Goal: Book appointment/travel/reservation

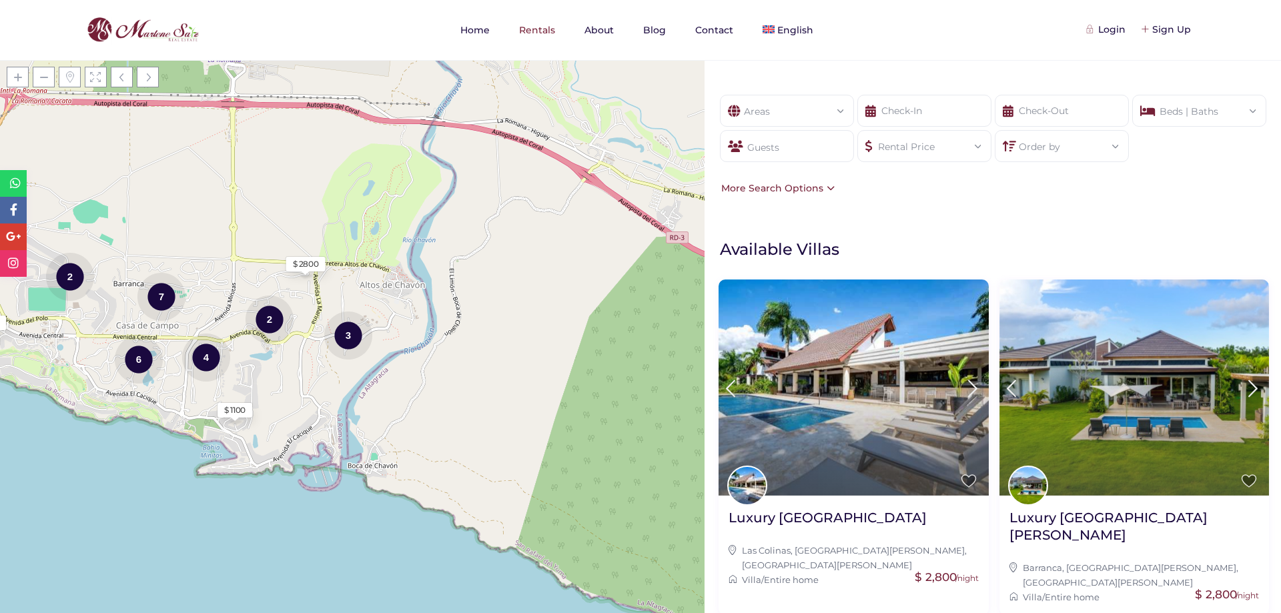
click at [73, 278] on div "2" at bounding box center [70, 276] width 48 height 50
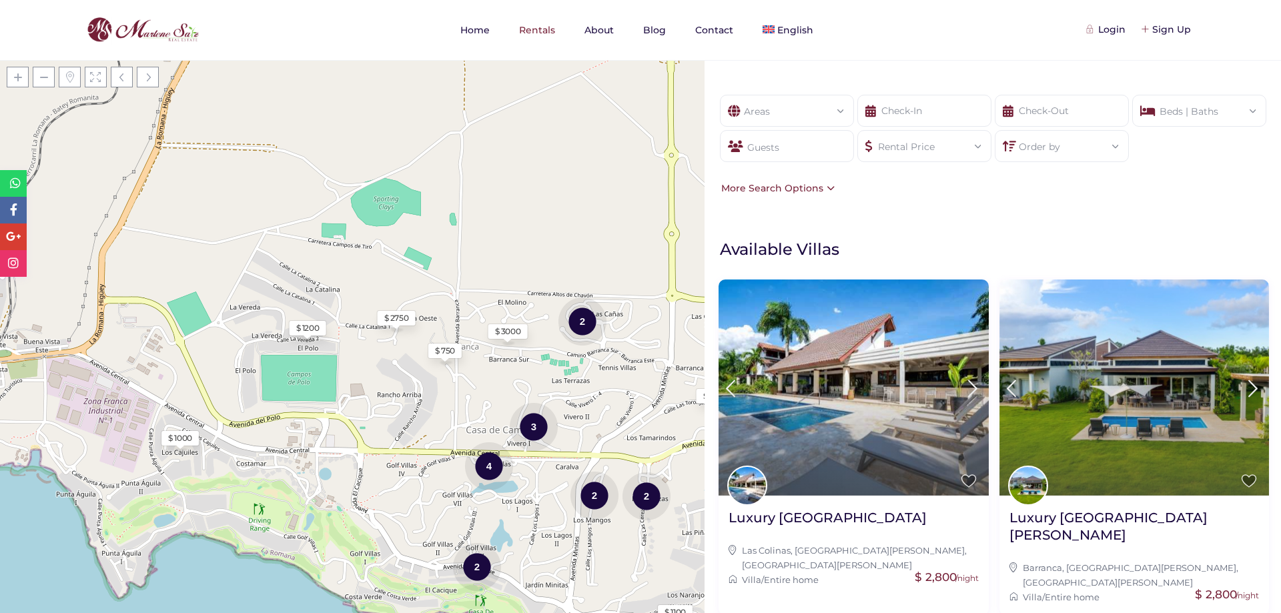
click at [482, 467] on div "4" at bounding box center [489, 466] width 48 height 50
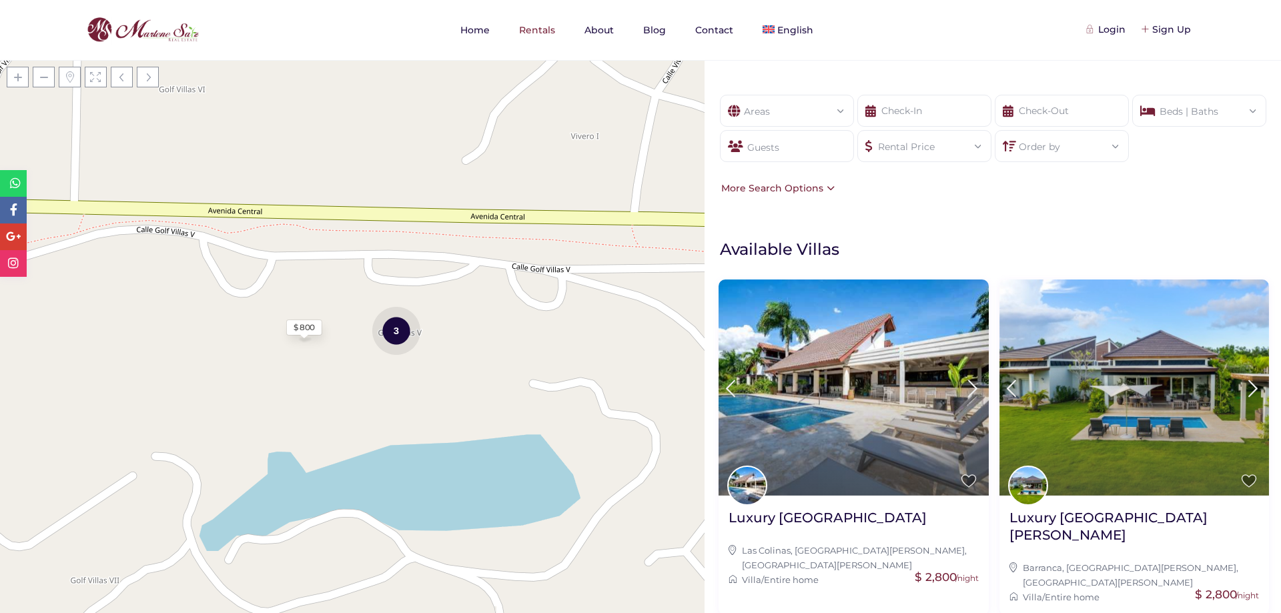
click at [390, 329] on div "3" at bounding box center [396, 330] width 48 height 50
click at [430, 328] on div "$ 1000" at bounding box center [423, 326] width 24 height 12
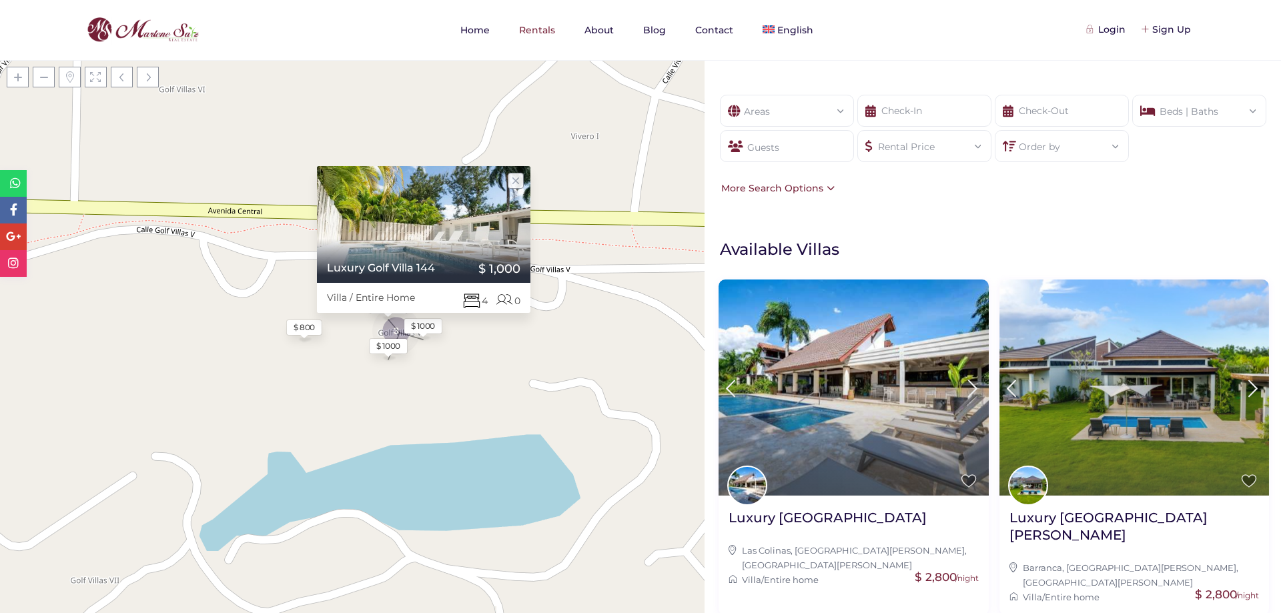
click at [391, 349] on div "$ 1000" at bounding box center [388, 346] width 24 height 12
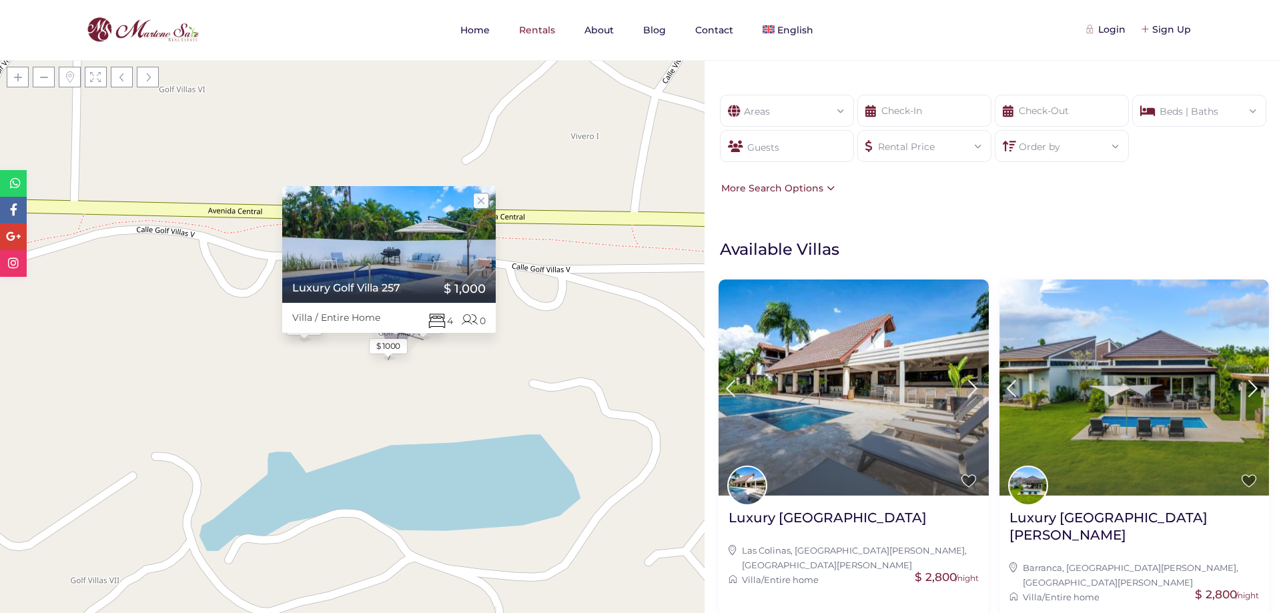
click at [826, 141] on div "Guests" at bounding box center [787, 146] width 134 height 32
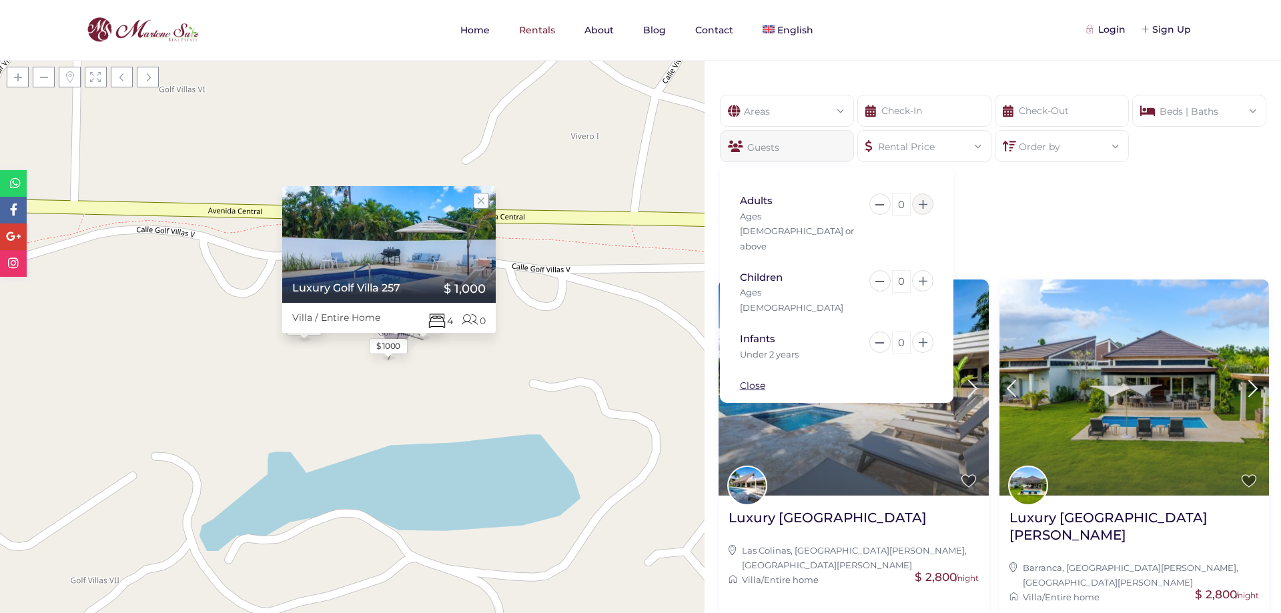
click at [922, 206] on icon at bounding box center [922, 204] width 9 height 9
click at [922, 205] on icon at bounding box center [922, 204] width 9 height 9
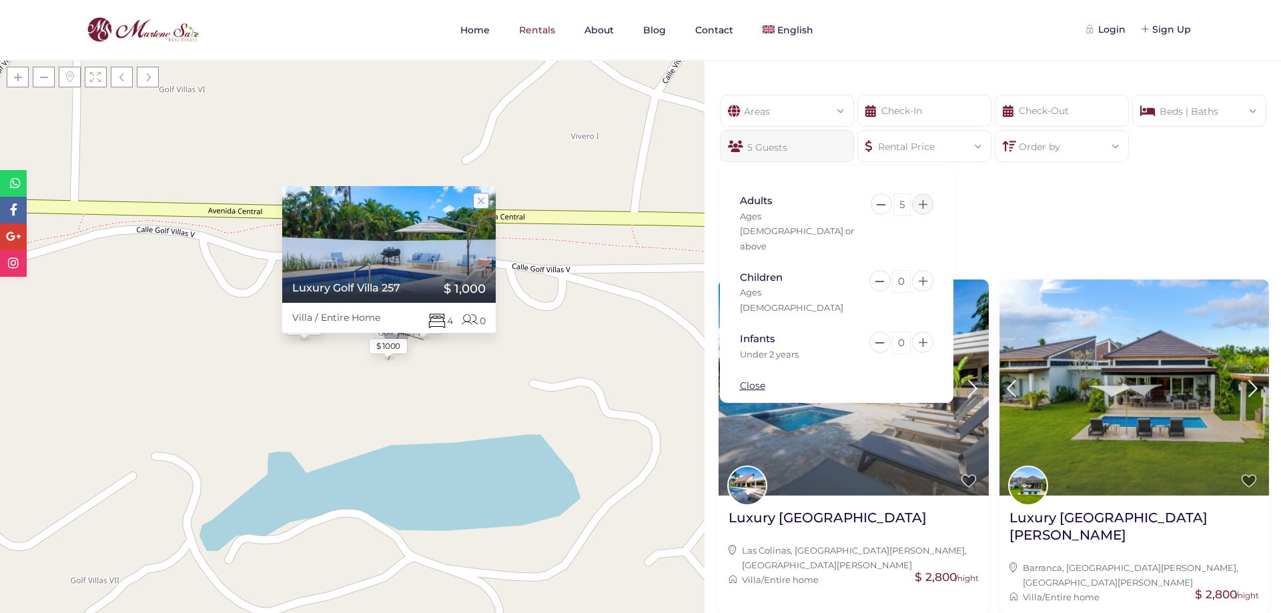
click at [922, 205] on icon at bounding box center [922, 204] width 9 height 9
click at [922, 204] on icon at bounding box center [922, 204] width 9 height 9
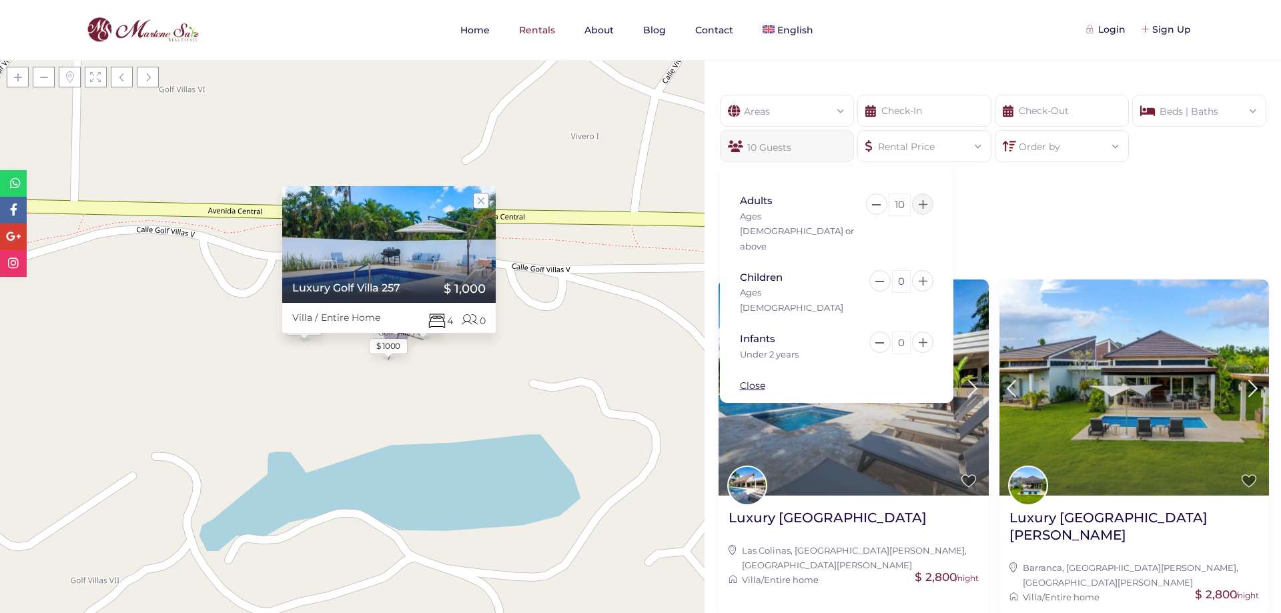
click at [923, 204] on icon at bounding box center [922, 204] width 9 height 9
click at [924, 203] on icon at bounding box center [922, 204] width 9 height 9
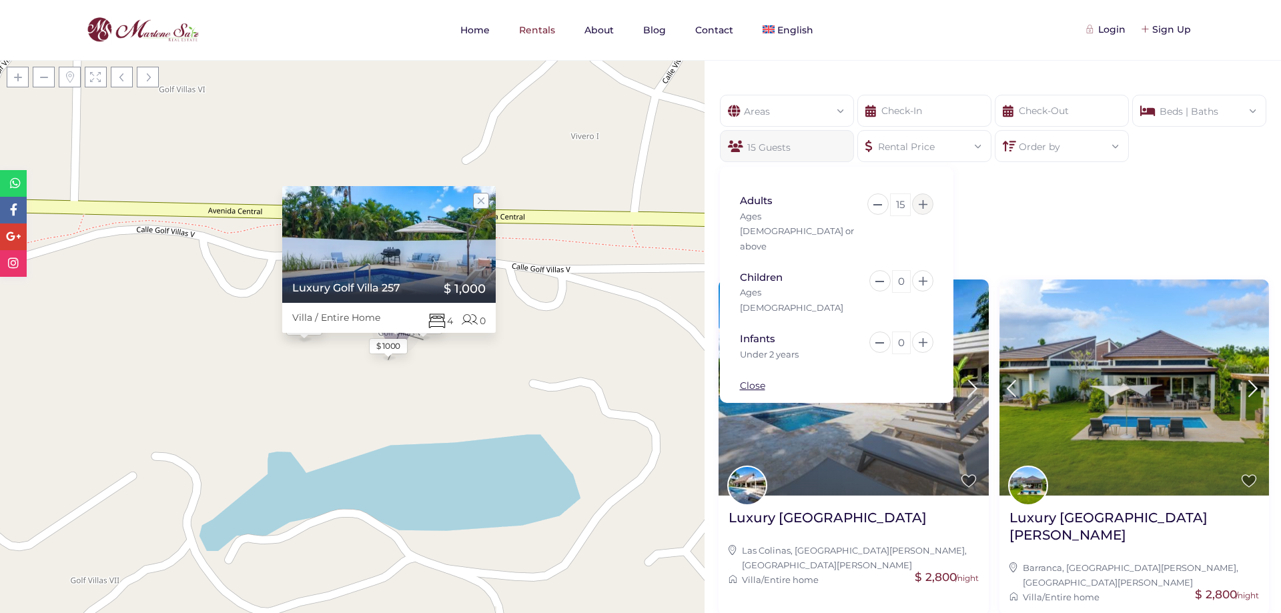
click at [924, 203] on icon at bounding box center [922, 204] width 9 height 9
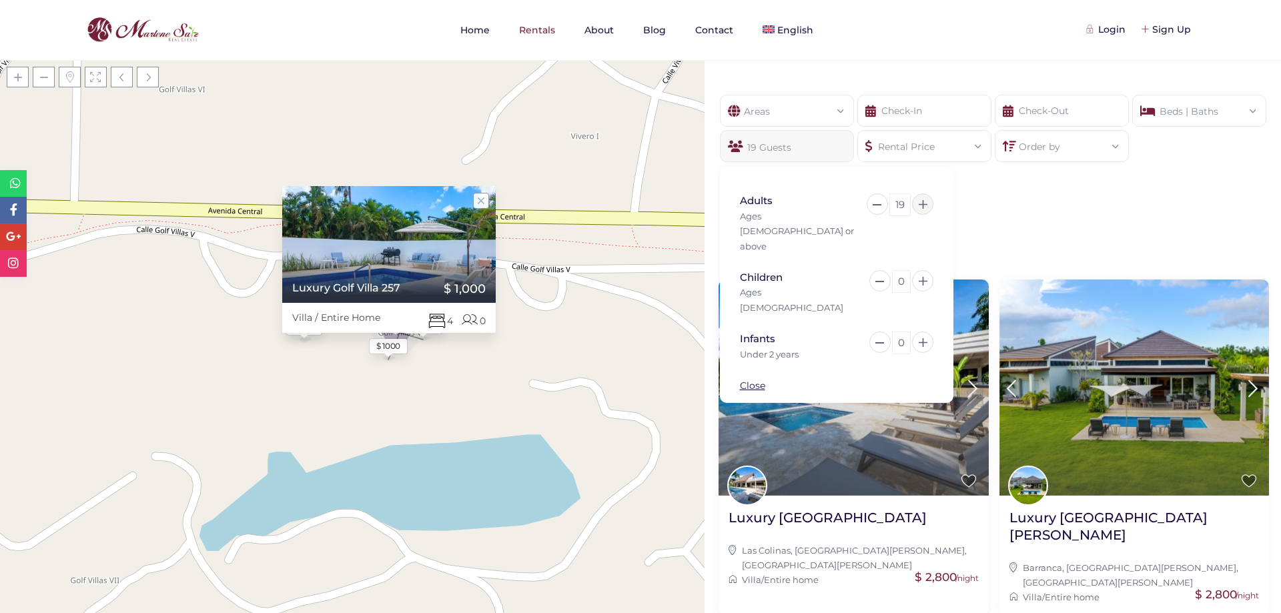
click at [924, 203] on icon at bounding box center [922, 204] width 9 height 9
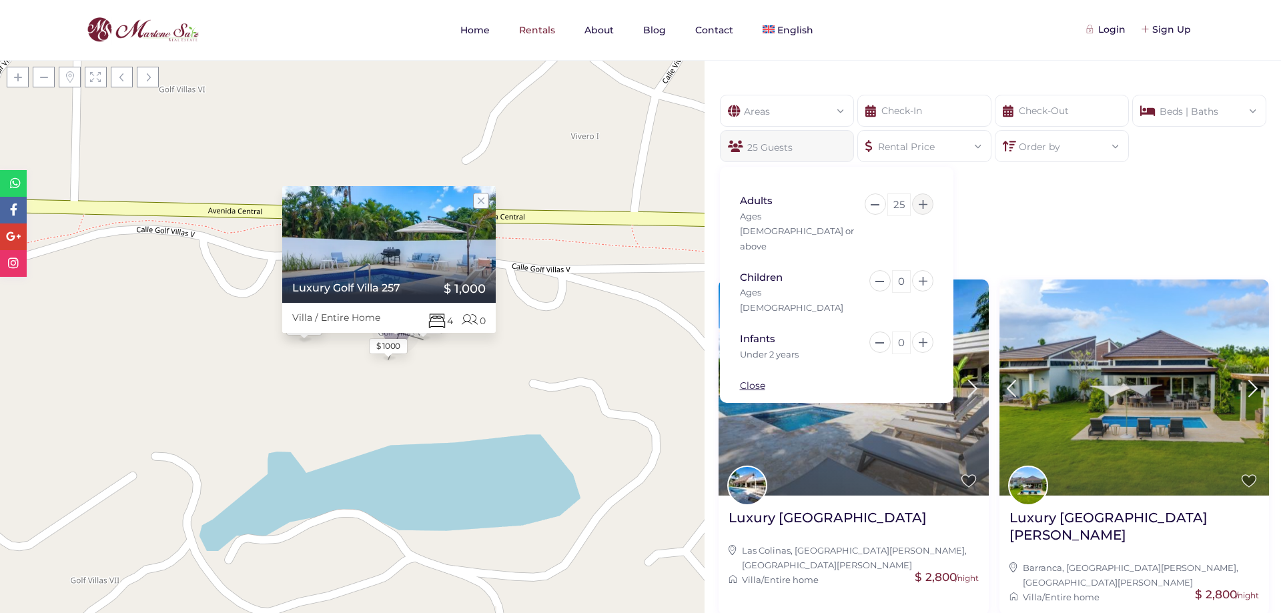
click at [924, 203] on icon at bounding box center [922, 204] width 9 height 9
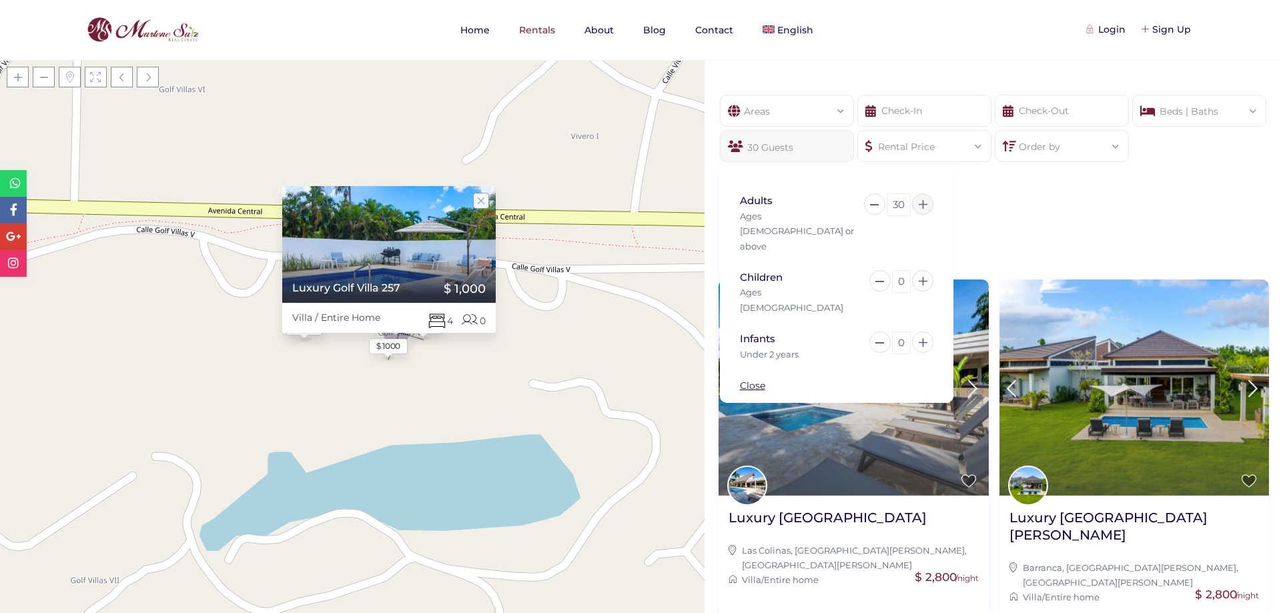
click at [924, 203] on icon at bounding box center [922, 204] width 9 height 9
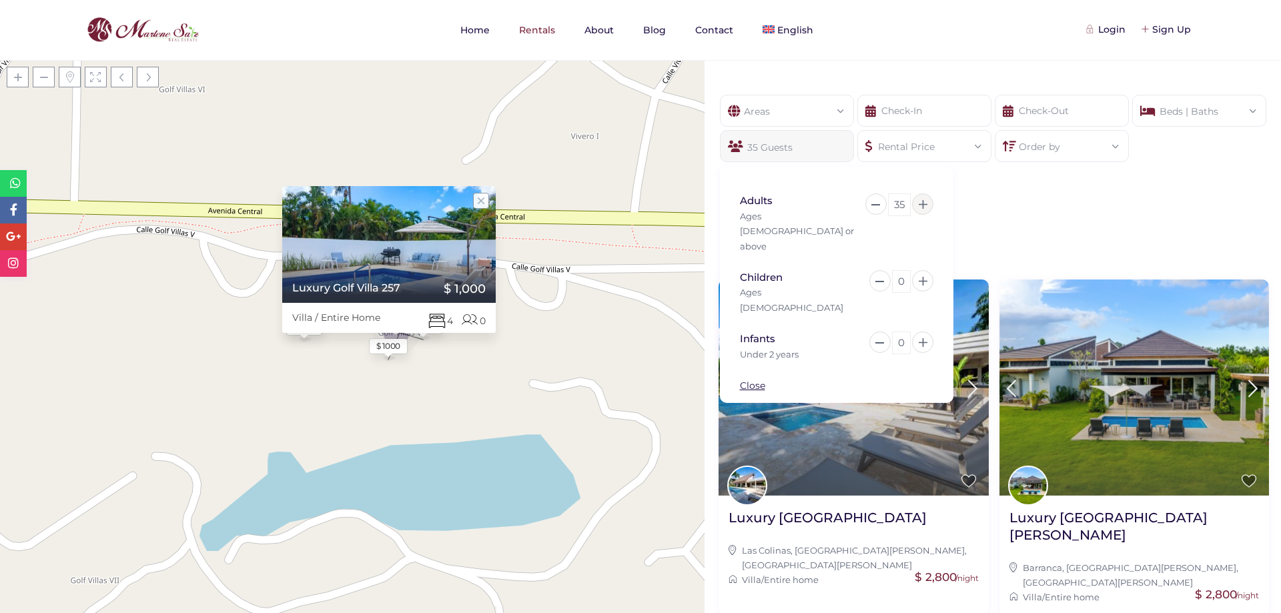
click at [924, 203] on icon at bounding box center [922, 204] width 9 height 9
click at [925, 203] on icon at bounding box center [922, 204] width 9 height 9
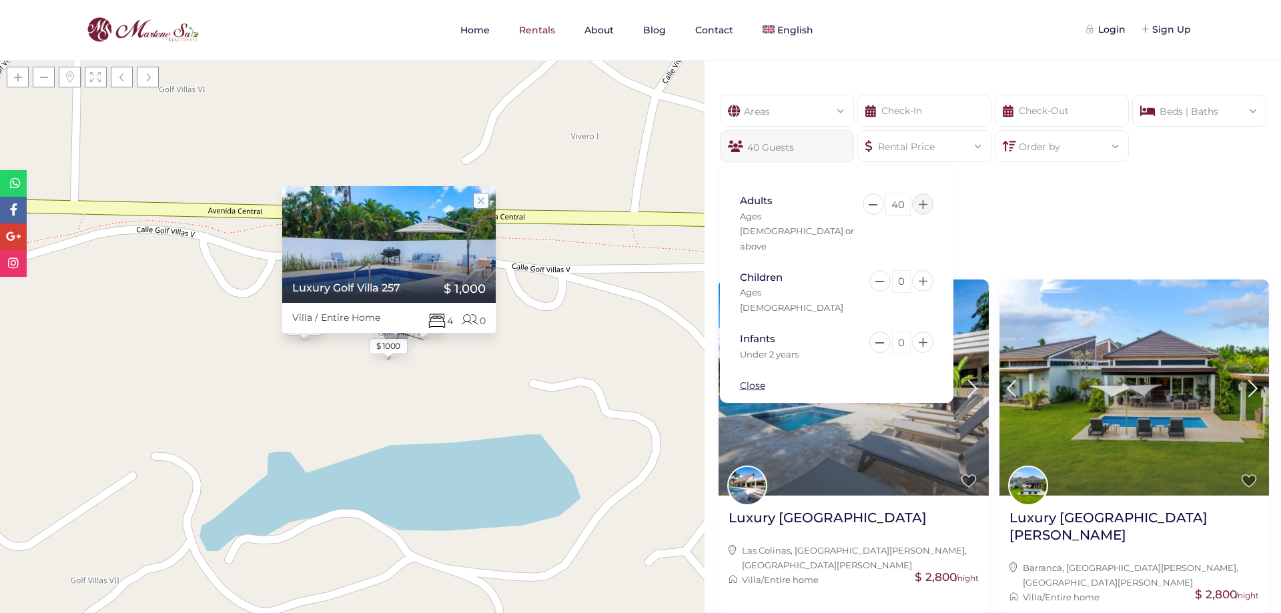
click at [925, 203] on icon at bounding box center [922, 204] width 9 height 9
click at [926, 203] on icon at bounding box center [922, 204] width 9 height 9
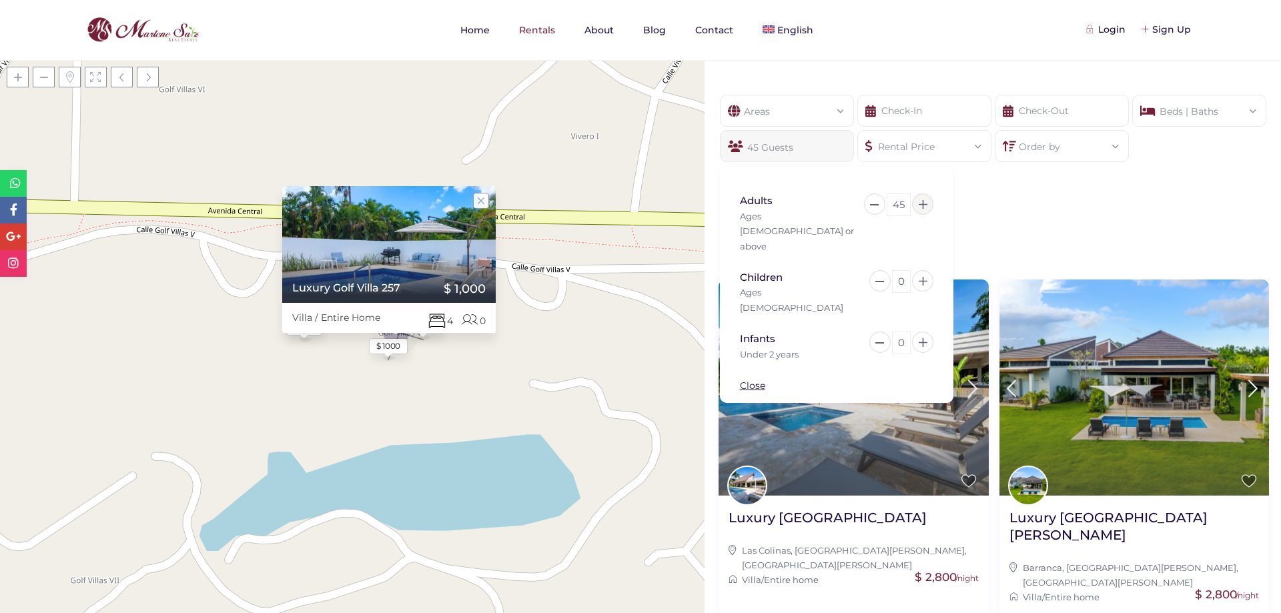
click at [926, 203] on icon at bounding box center [922, 204] width 9 height 9
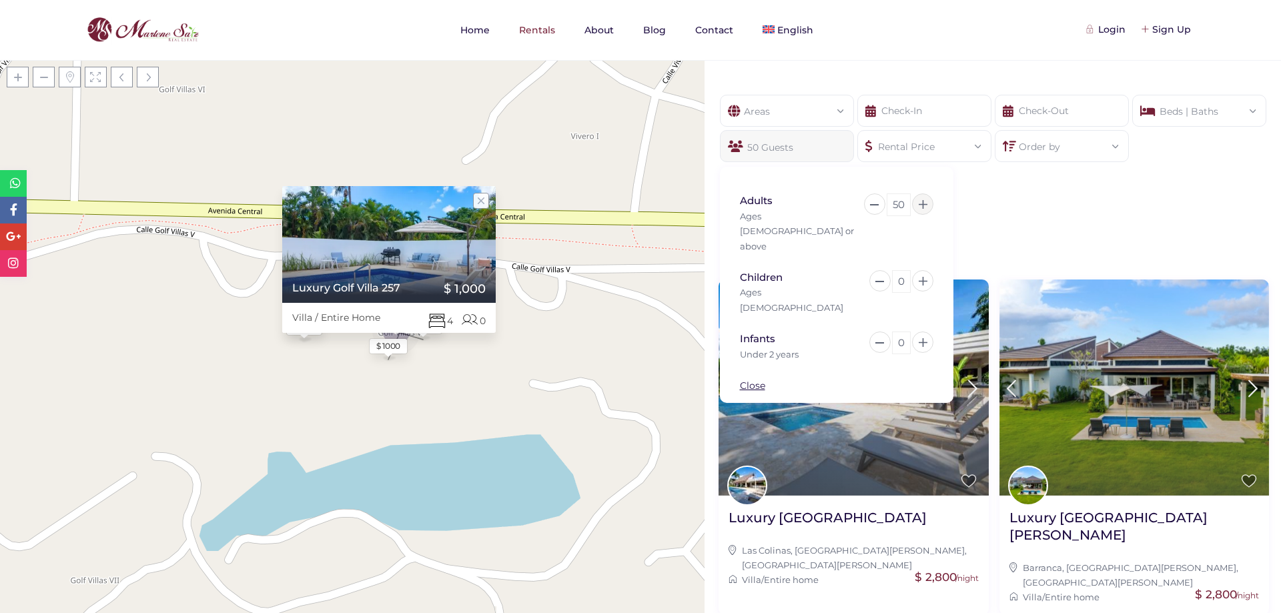
click at [926, 203] on icon at bounding box center [922, 204] width 9 height 9
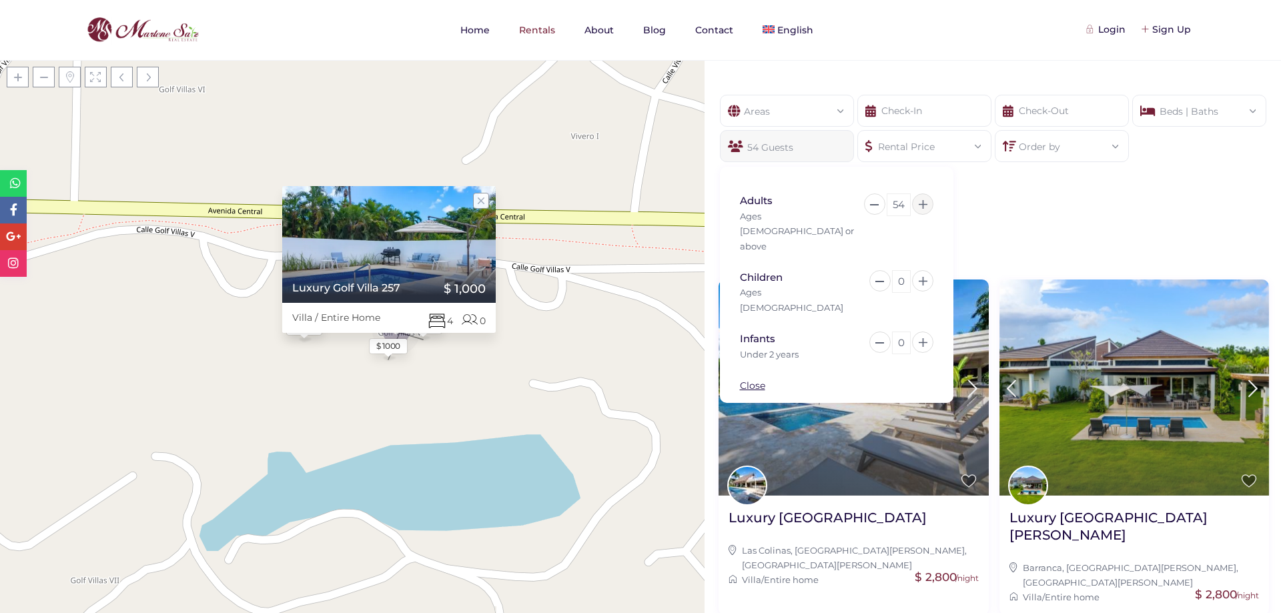
click at [926, 203] on icon at bounding box center [922, 204] width 9 height 9
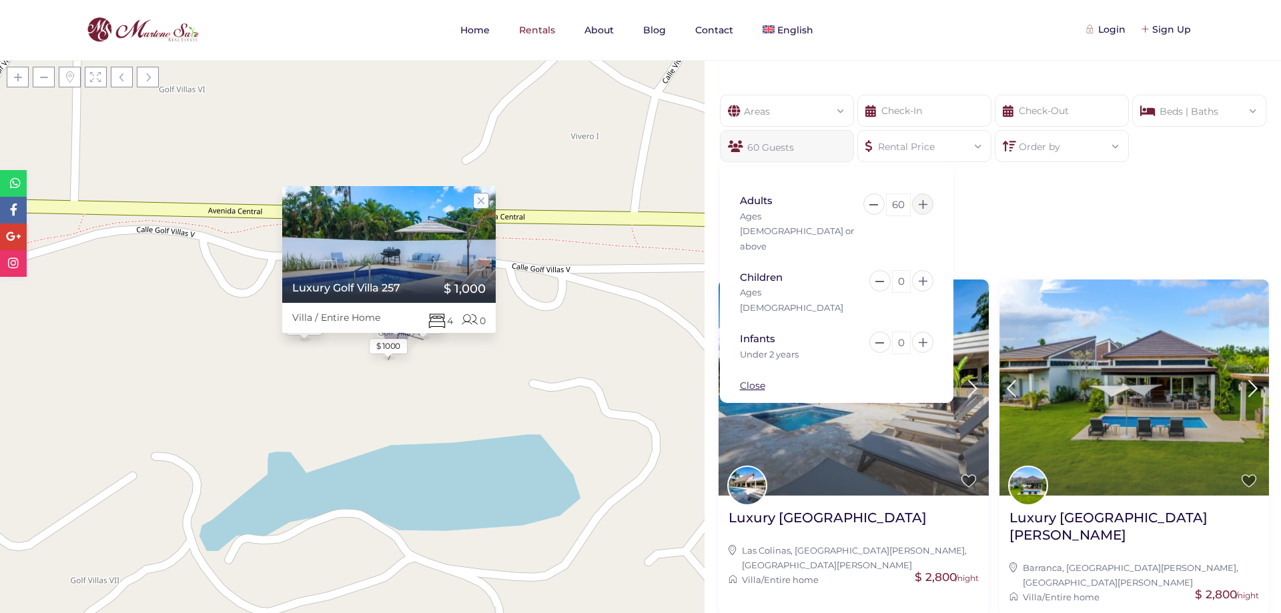
click at [926, 203] on icon at bounding box center [922, 204] width 9 height 9
click at [927, 203] on button at bounding box center [922, 203] width 21 height 21
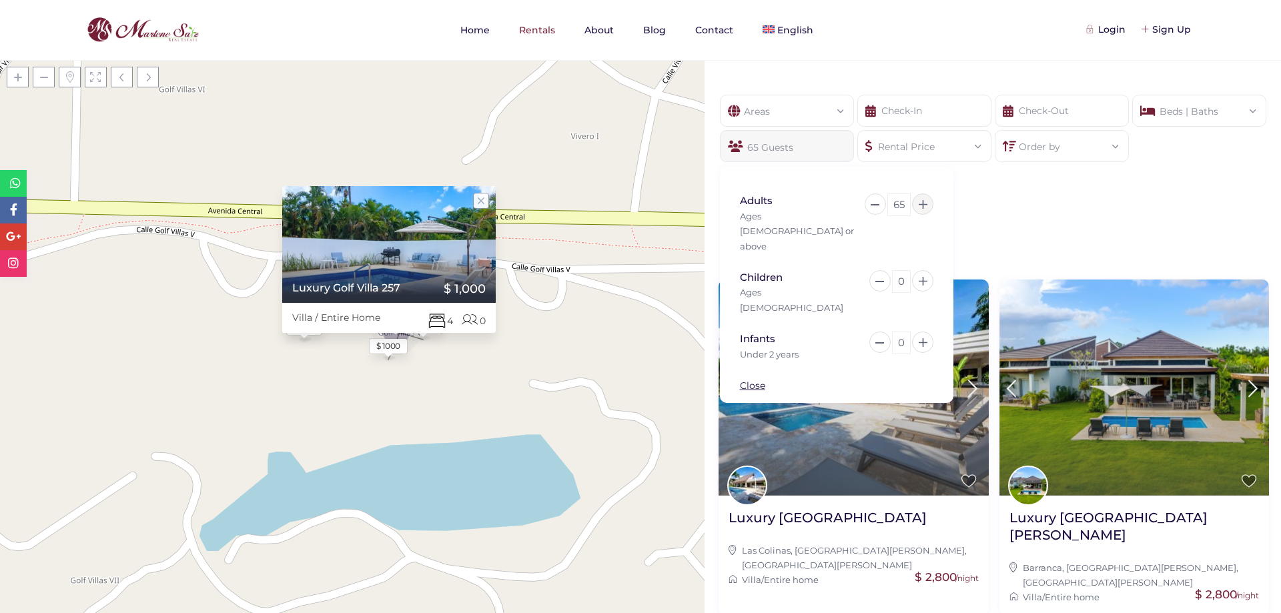
click at [927, 203] on button at bounding box center [922, 203] width 21 height 21
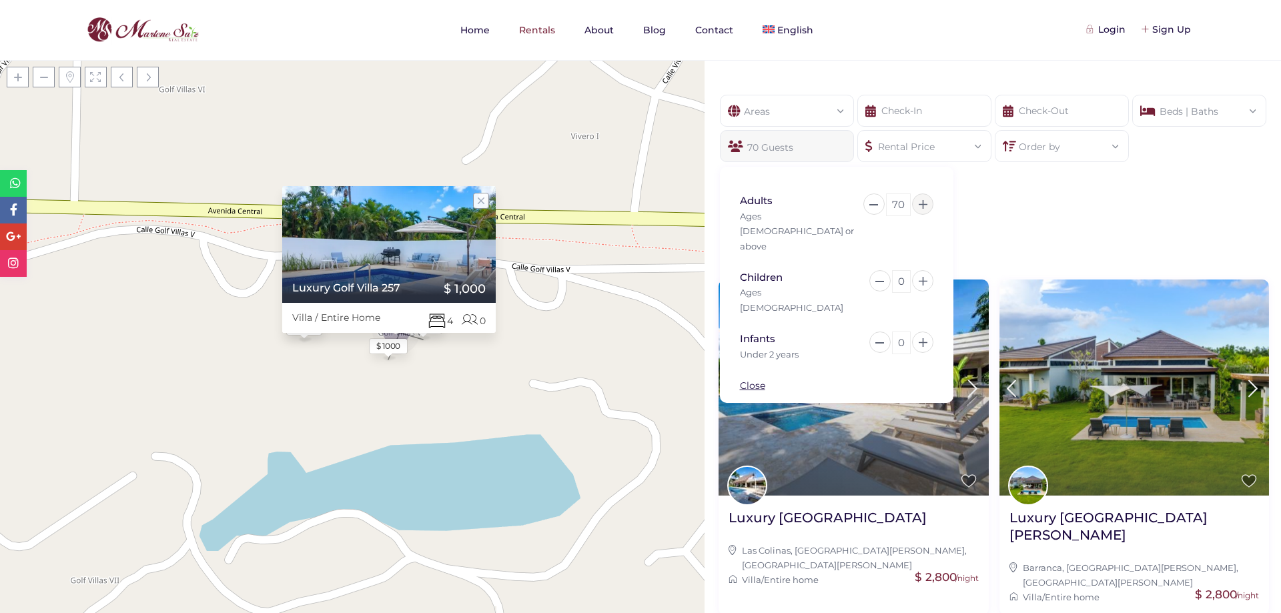
click at [927, 203] on button at bounding box center [922, 203] width 21 height 21
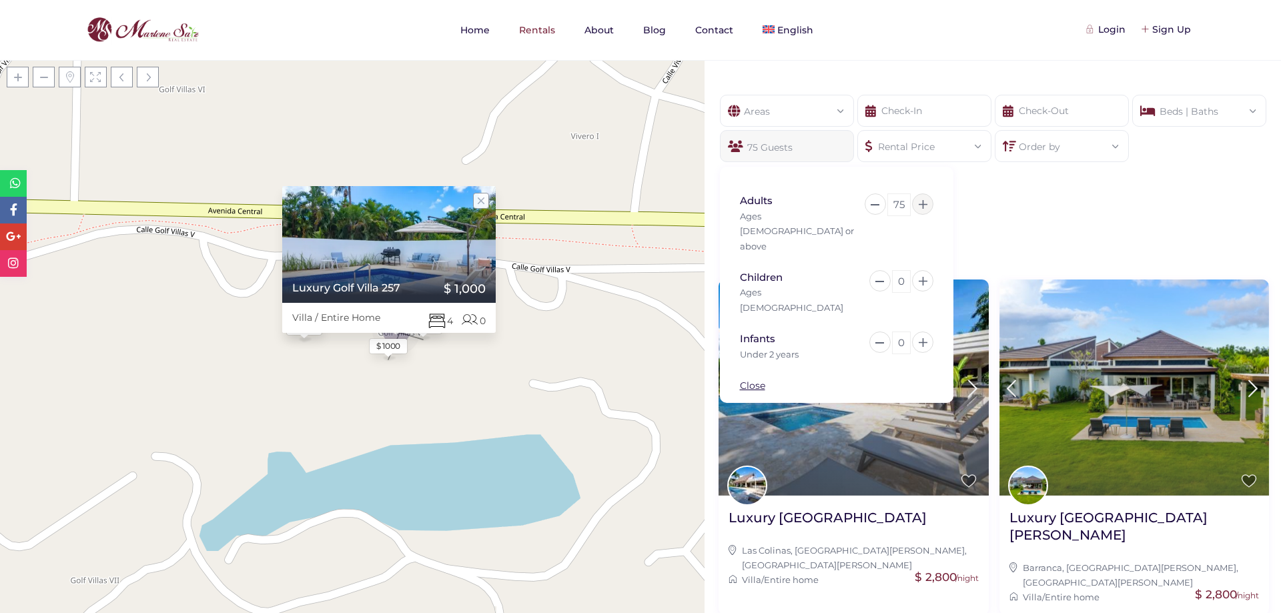
click at [927, 203] on button at bounding box center [922, 203] width 21 height 21
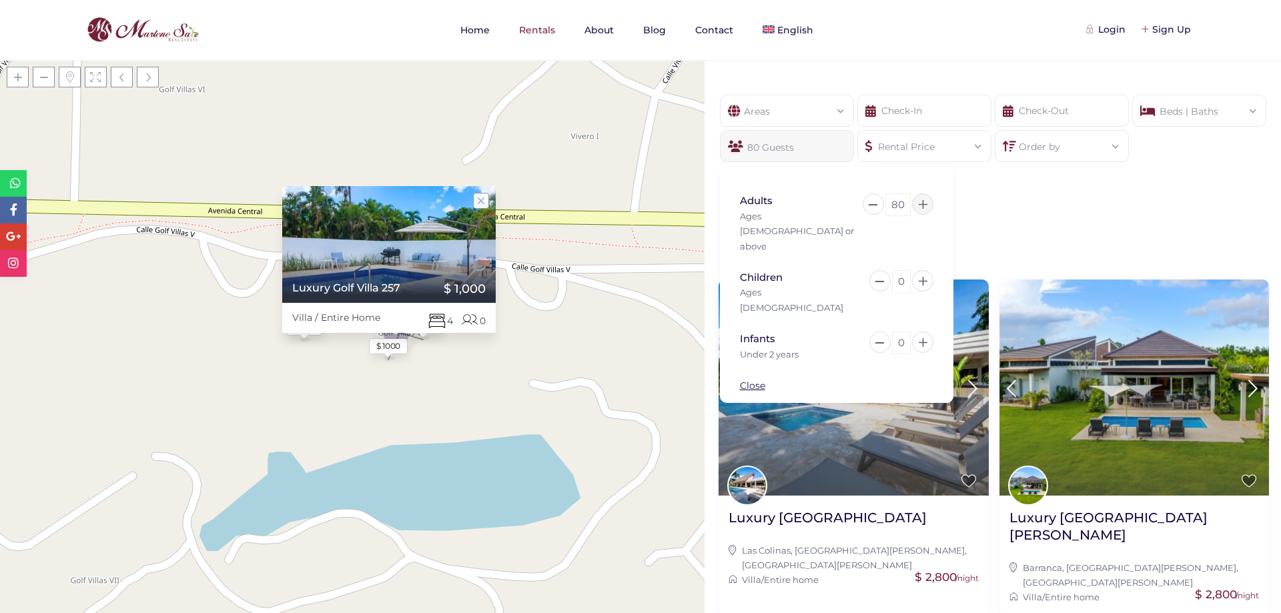
click at [927, 203] on button at bounding box center [922, 203] width 21 height 21
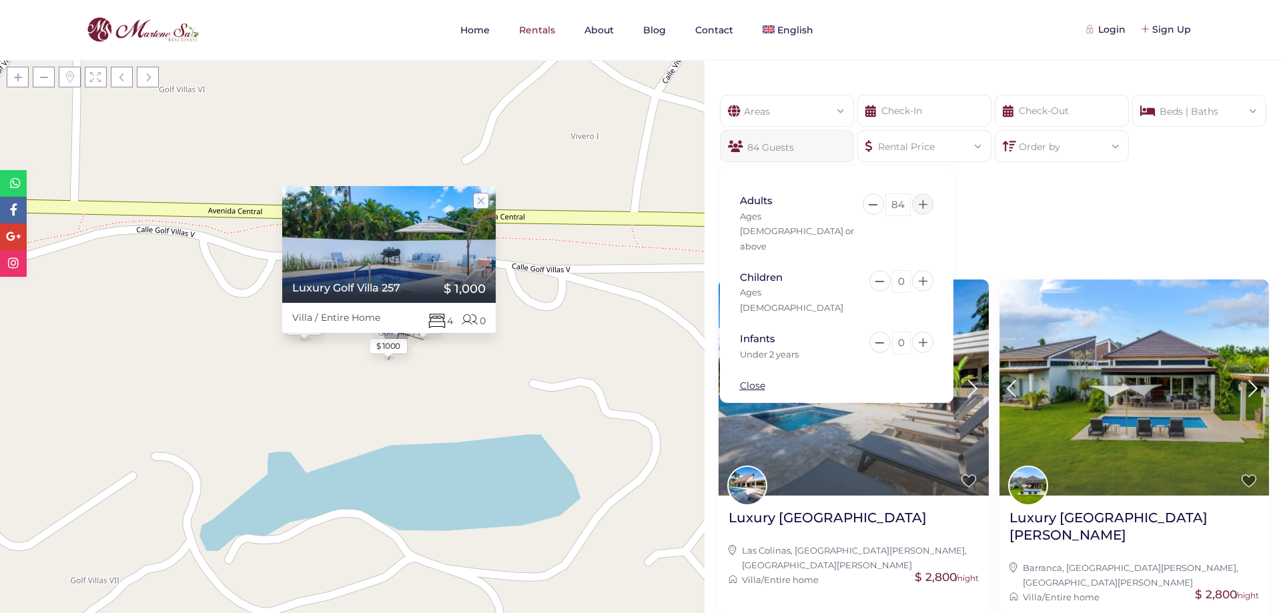
click at [927, 203] on button at bounding box center [922, 203] width 21 height 21
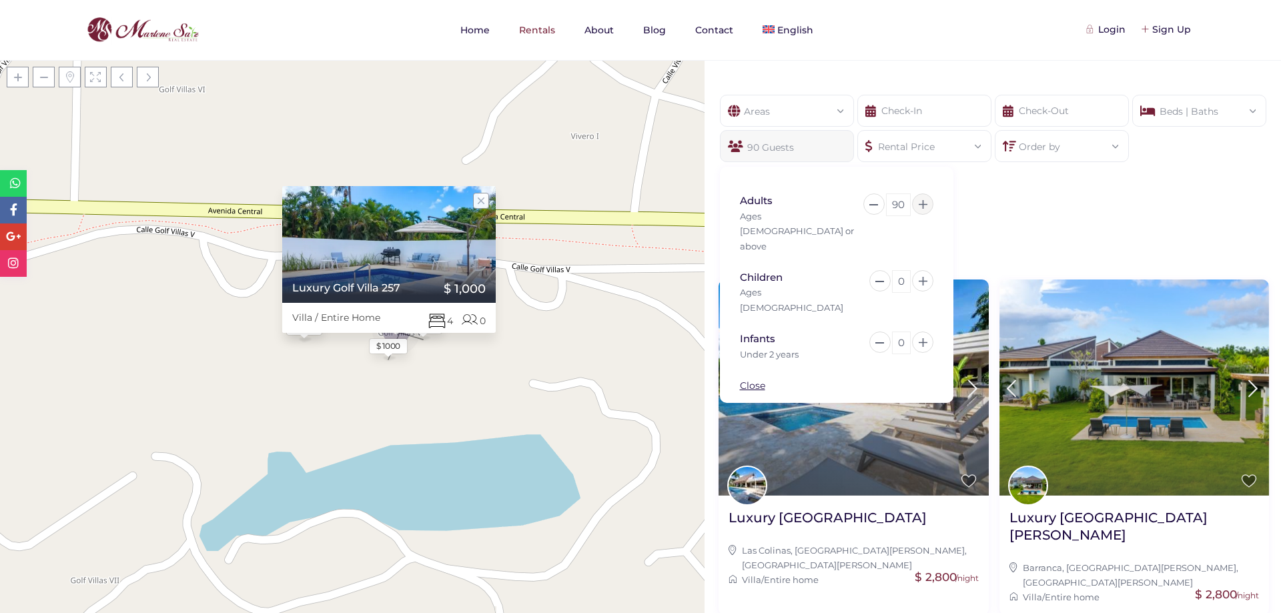
click at [928, 203] on button at bounding box center [922, 203] width 21 height 21
click at [929, 203] on button at bounding box center [922, 203] width 21 height 21
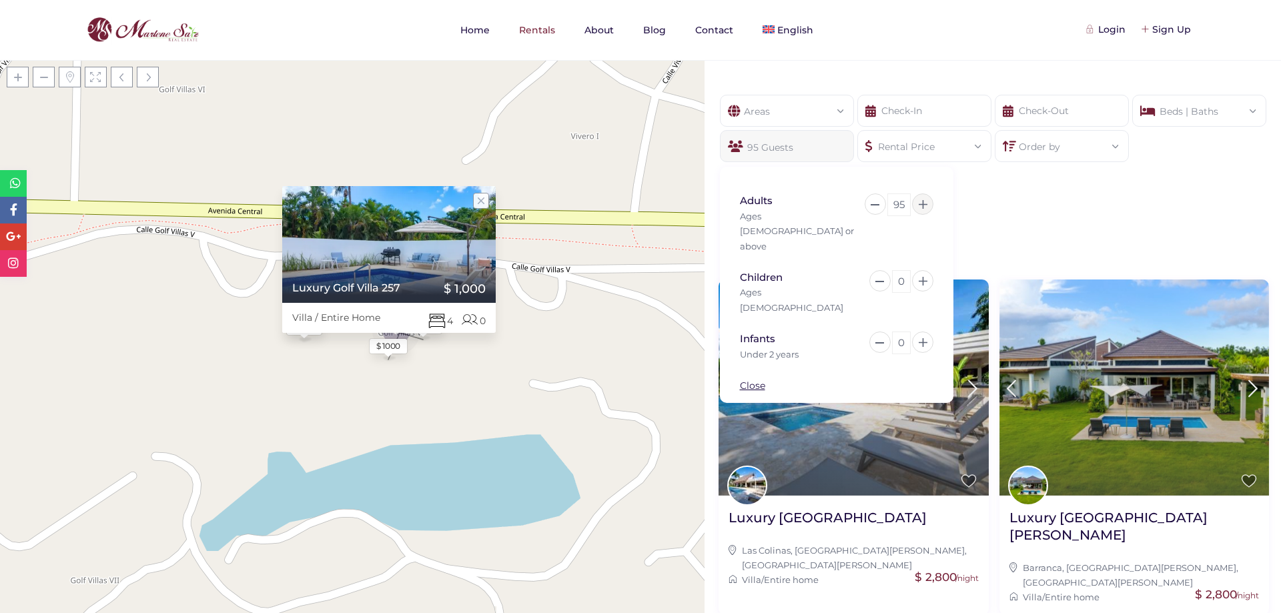
click at [929, 203] on button at bounding box center [922, 203] width 21 height 21
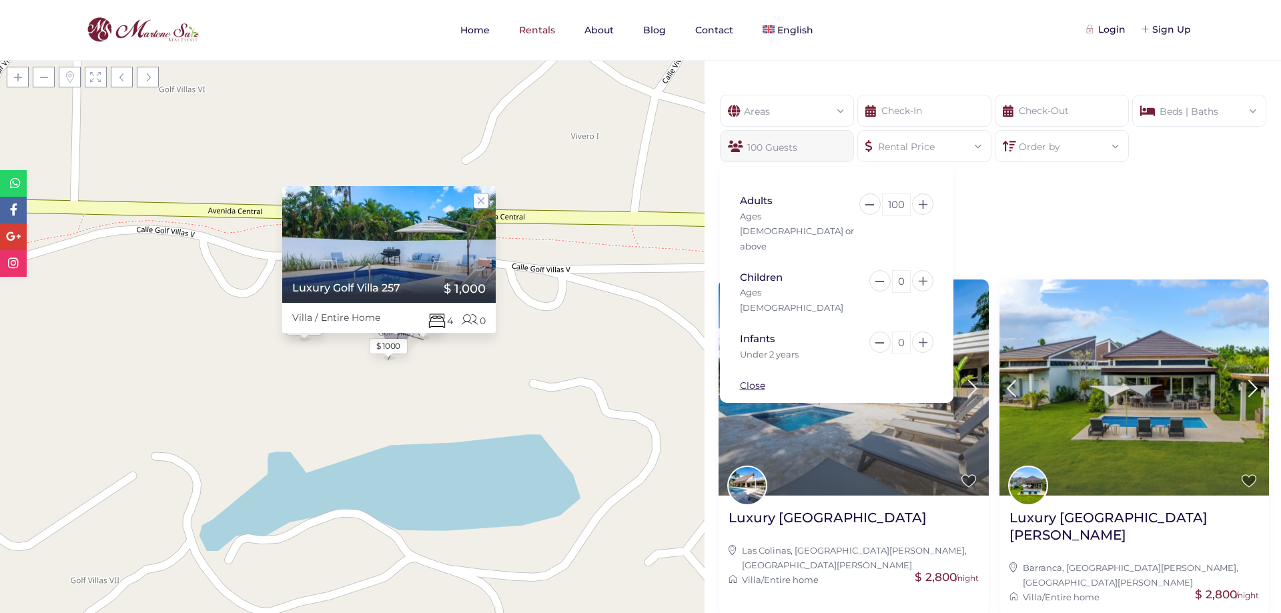
click at [1051, 218] on div "Show filters Areas All Areas [GEOGRAPHIC_DATA], [GEOGRAPHIC_DATA][PERSON_NAME] …" at bounding box center [992, 336] width 576 height 553
